Goal: Information Seeking & Learning: Check status

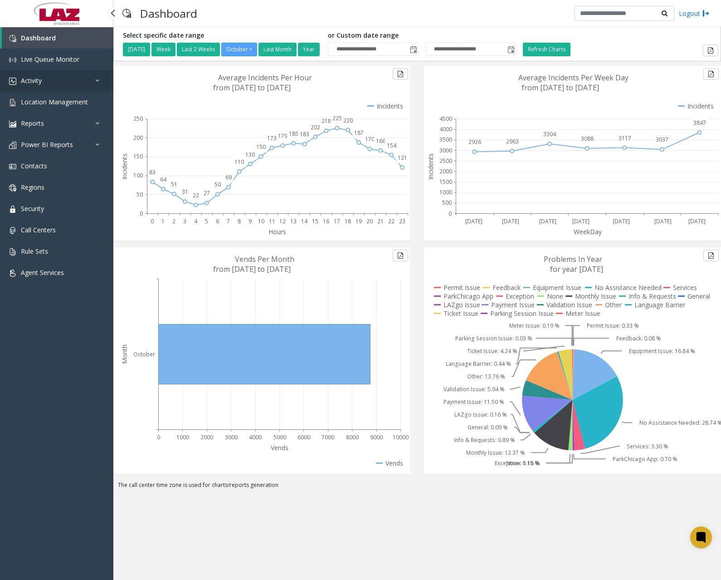
click at [55, 80] on link "Activity" at bounding box center [56, 80] width 113 height 21
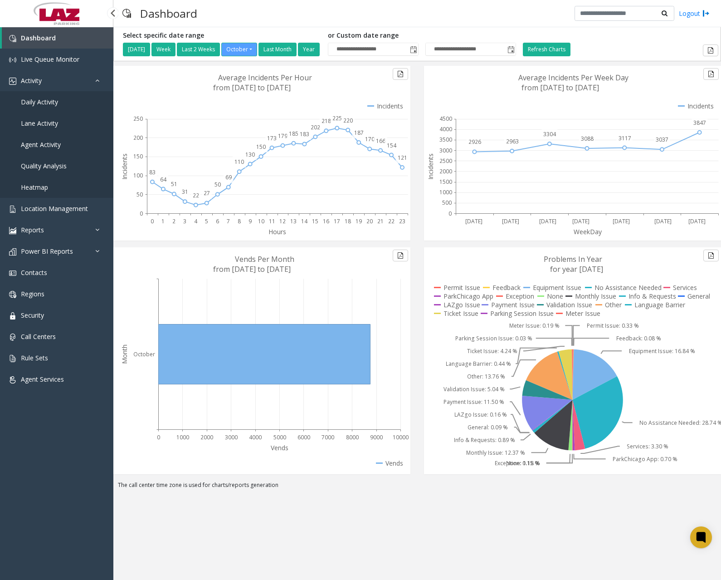
click at [44, 101] on span "Daily Activity" at bounding box center [39, 102] width 37 height 9
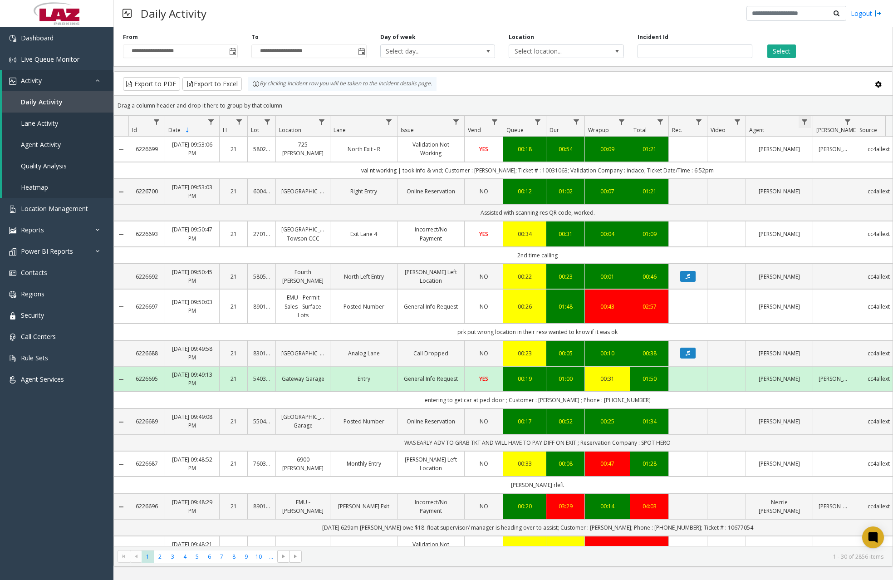
click at [804, 122] on span "Data table" at bounding box center [804, 121] width 7 height 7
click at [820, 164] on input "Agent Filter" at bounding box center [843, 160] width 77 height 15
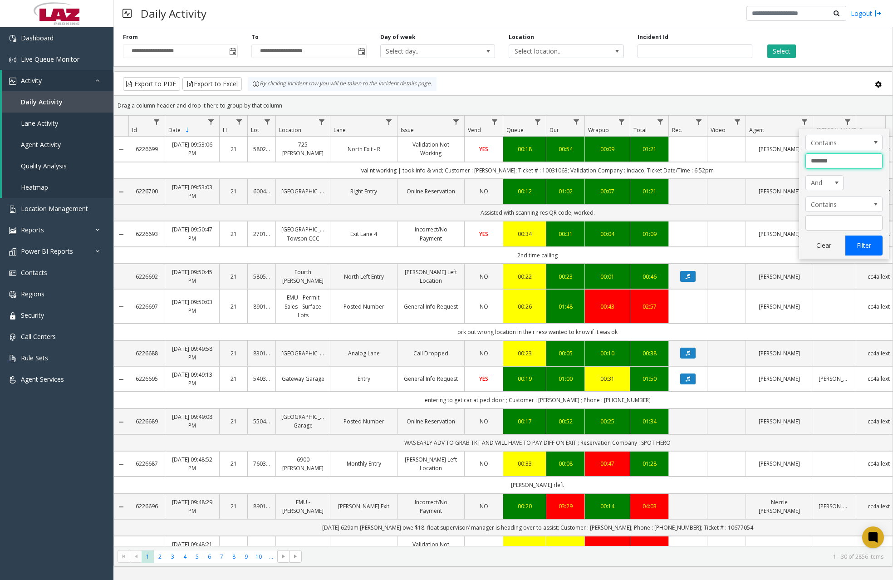
type input "*******"
click at [860, 244] on button "Filter" at bounding box center [863, 245] width 37 height 20
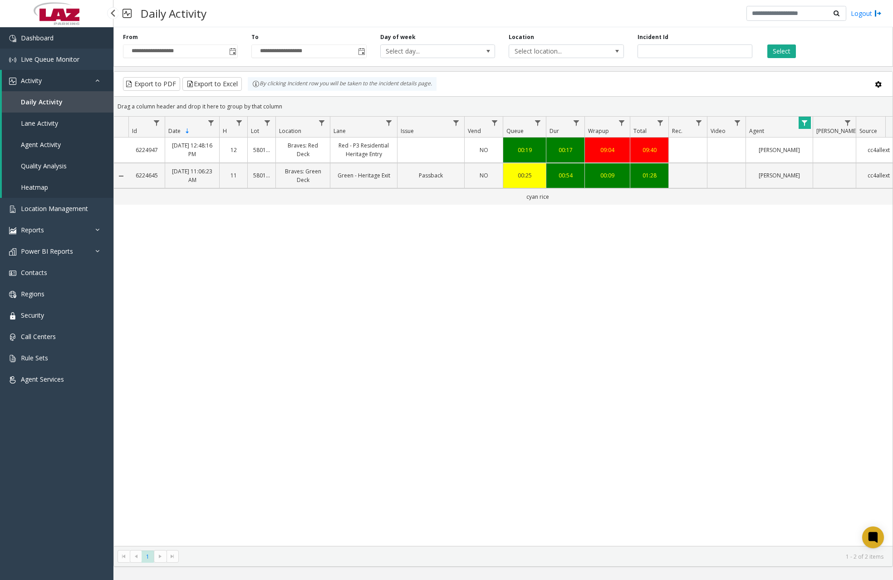
click at [64, 37] on link "Dashboard" at bounding box center [56, 37] width 113 height 21
